Goal: Contribute content

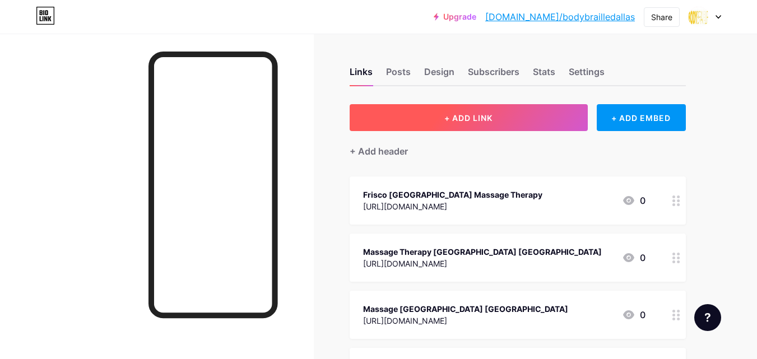
click at [429, 113] on button "+ ADD LINK" at bounding box center [469, 117] width 238 height 27
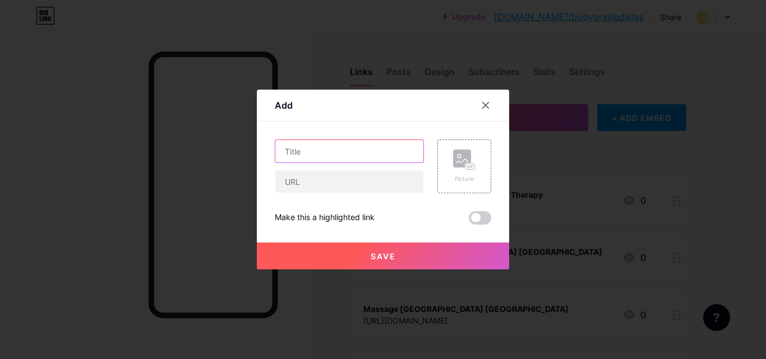
click at [307, 150] on input "text" at bounding box center [349, 151] width 148 height 22
paste input "Sports Massage Places Near Me"
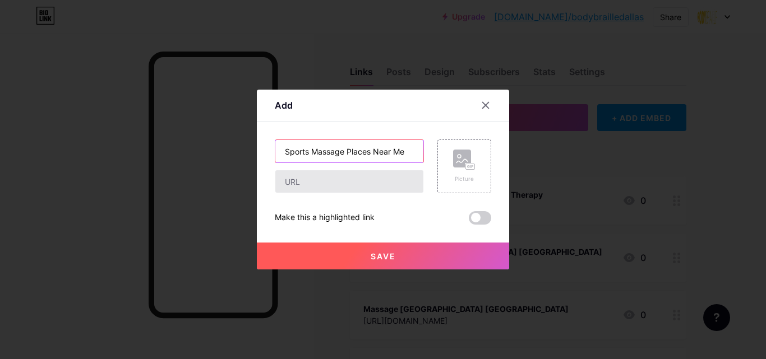
type input "Sports Massage Places Near Me"
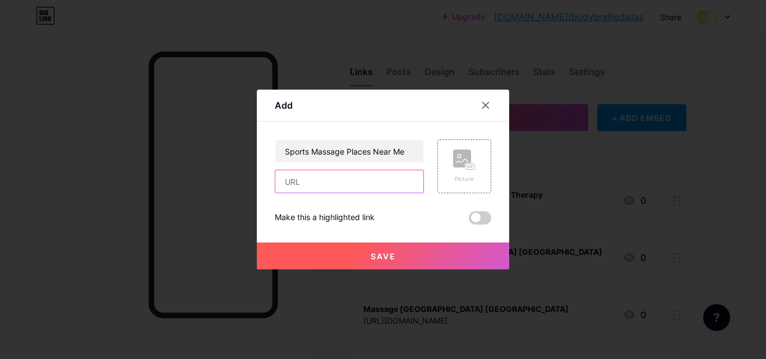
drag, startPoint x: 335, startPoint y: 188, endPoint x: 306, endPoint y: 212, distance: 37.5
click at [335, 189] on input "text" at bounding box center [349, 181] width 148 height 22
paste input "[URL][DOMAIN_NAME][MEDICAL_DATA]"
click at [376, 247] on button "Save" at bounding box center [383, 256] width 252 height 27
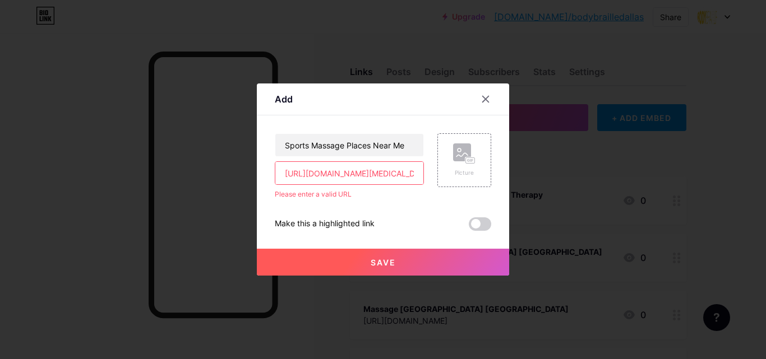
drag, startPoint x: 314, startPoint y: 169, endPoint x: 193, endPoint y: 152, distance: 122.8
click at [194, 154] on div "Add Content YouTube Play YouTube video without leaving your page. ADD Vimeo Pla…" at bounding box center [383, 179] width 766 height 359
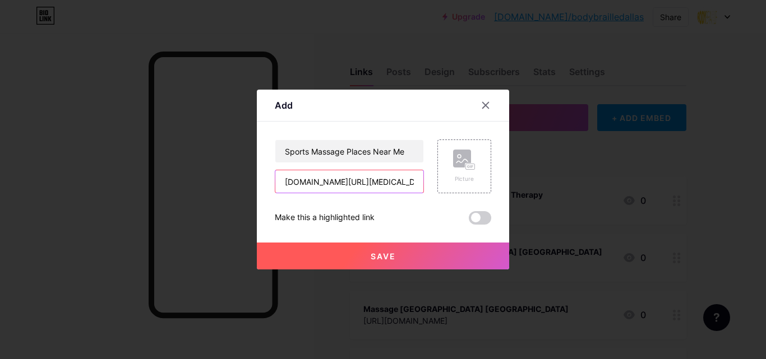
type input "[DOMAIN_NAME][URL][MEDICAL_DATA]"
click at [349, 252] on button "Save" at bounding box center [383, 256] width 252 height 27
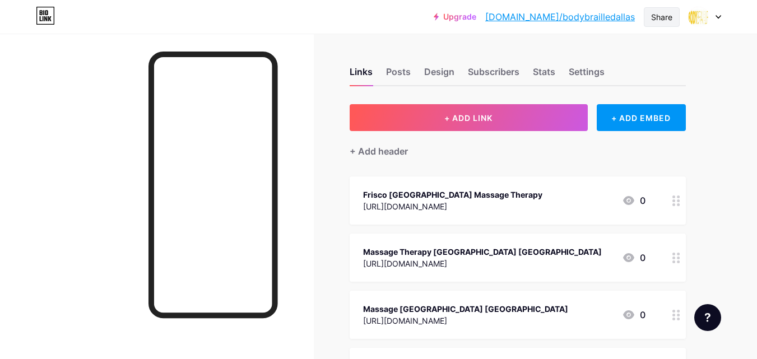
click at [661, 10] on div "Share" at bounding box center [662, 17] width 36 height 20
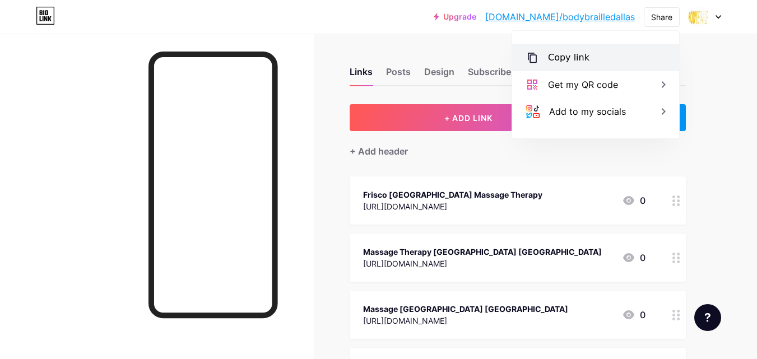
click at [577, 61] on div "Copy link" at bounding box center [568, 57] width 41 height 13
